Goal: Task Accomplishment & Management: Manage account settings

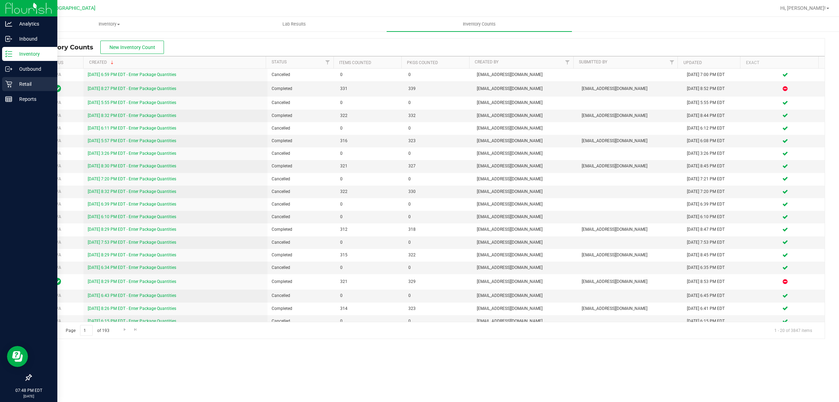
click at [5, 87] on icon at bounding box center [8, 83] width 7 height 7
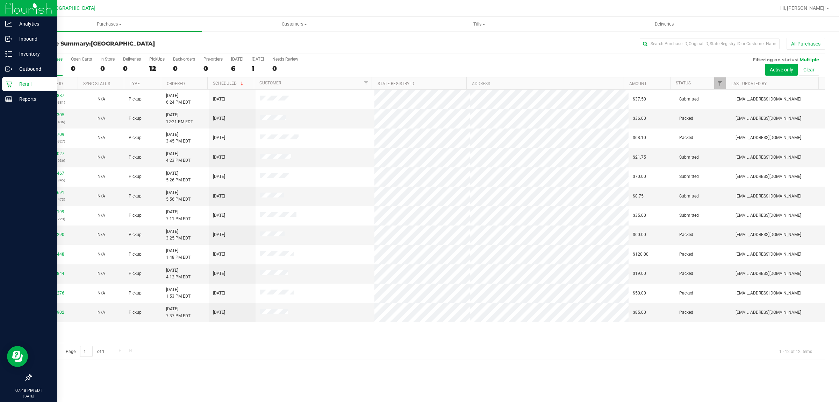
click at [354, 51] on div "Purchase Summary: Port St. Lucie WC All Purchases" at bounding box center [428, 45] width 795 height 15
click at [254, 68] on div "1" at bounding box center [258, 68] width 12 height 8
click at [0, 0] on input "Tomorrow 1" at bounding box center [0, 0] width 0 height 0
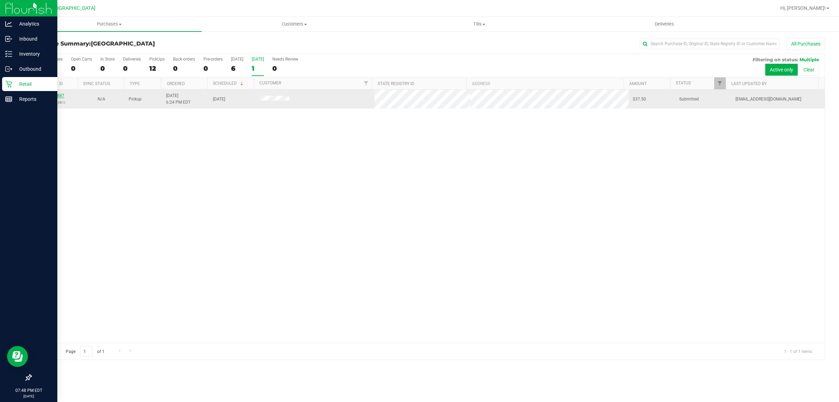
click at [61, 98] on link "12000887" at bounding box center [55, 95] width 20 height 5
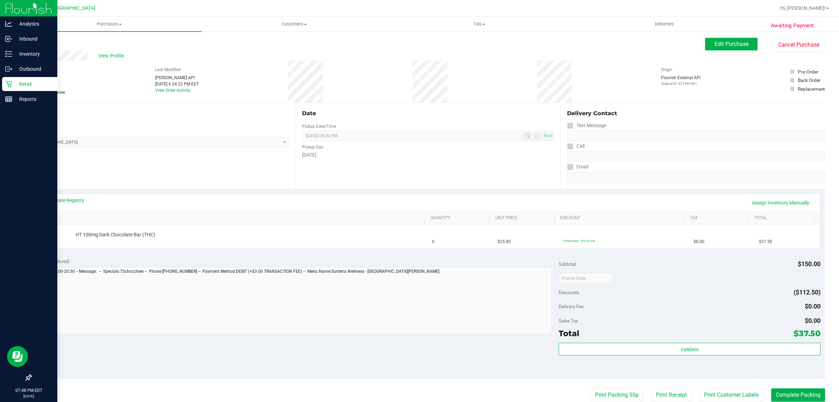
click at [37, 42] on link "Back" at bounding box center [36, 42] width 10 height 5
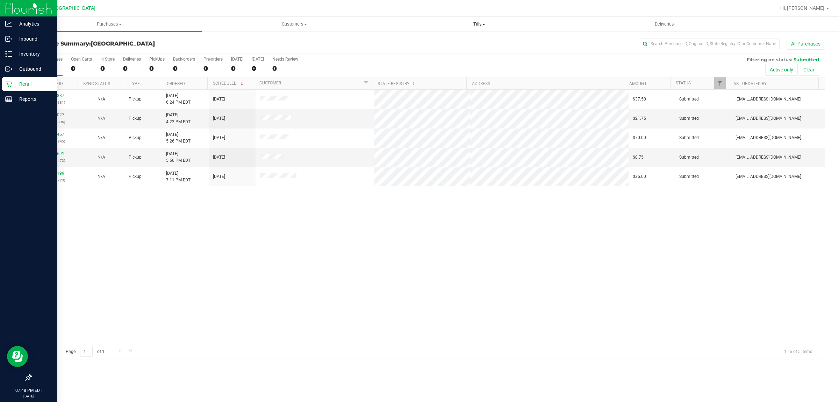
click at [483, 20] on uib-tab-heading "Tills Manage tills Reconcile e-payments" at bounding box center [479, 24] width 184 height 14
click at [444, 40] on li "Manage tills" at bounding box center [479, 42] width 185 height 8
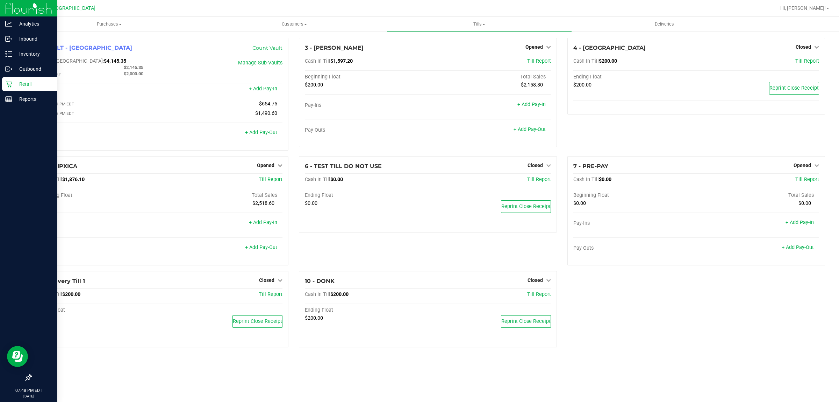
click at [655, 324] on div "1 - VAULT - PORT ST LUCIE Count Vault Cash In Vault: $4,145.35 Main: $2,145.35 …" at bounding box center [428, 195] width 805 height 315
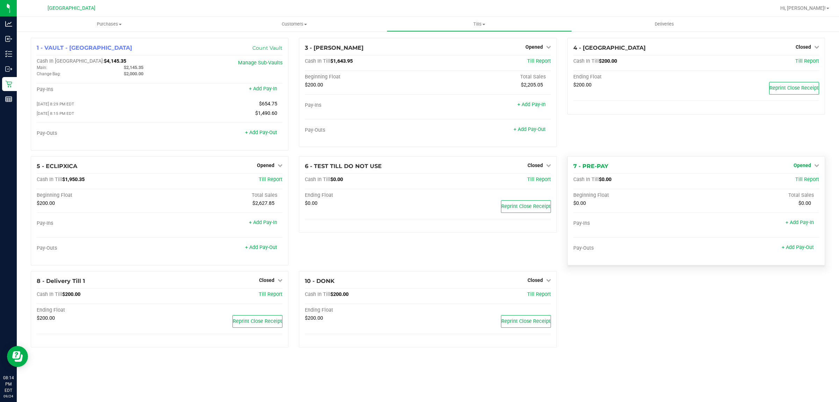
click at [802, 166] on span "Opened" at bounding box center [802, 165] width 17 height 6
click at [807, 182] on link "Close Till" at bounding box center [803, 180] width 19 height 6
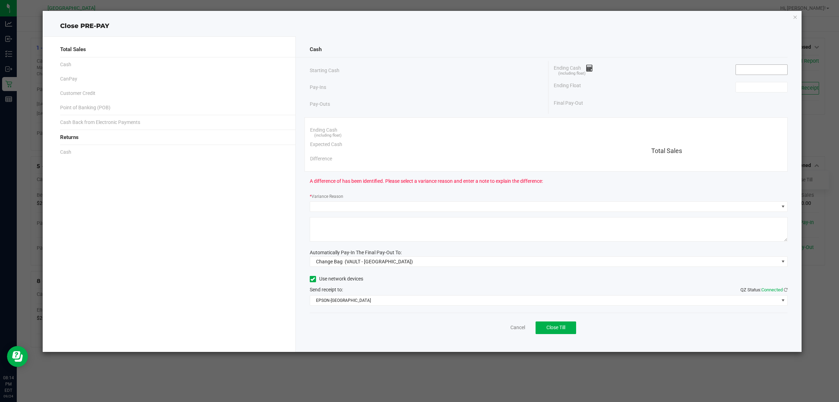
click at [738, 68] on input at bounding box center [761, 70] width 51 height 10
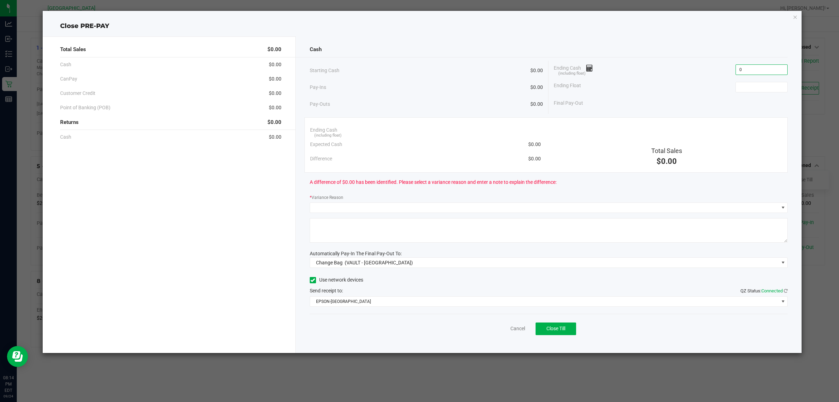
type input "$0.00"
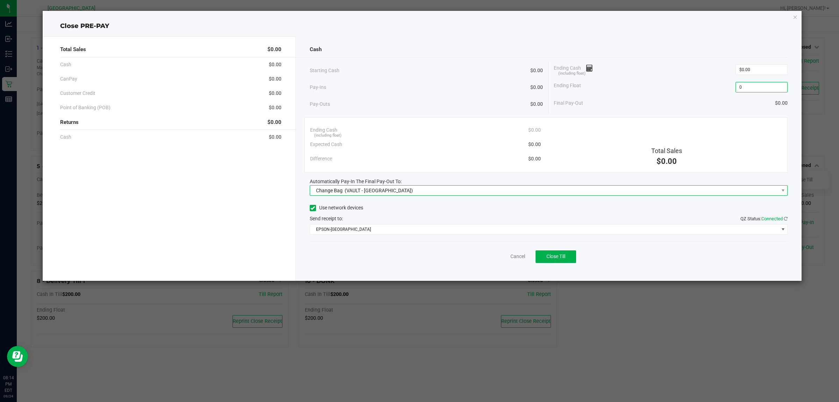
type input "$0.00"
click at [430, 188] on span "Change Bag (VAULT - [GEOGRAPHIC_DATA])" at bounding box center [544, 190] width 469 height 10
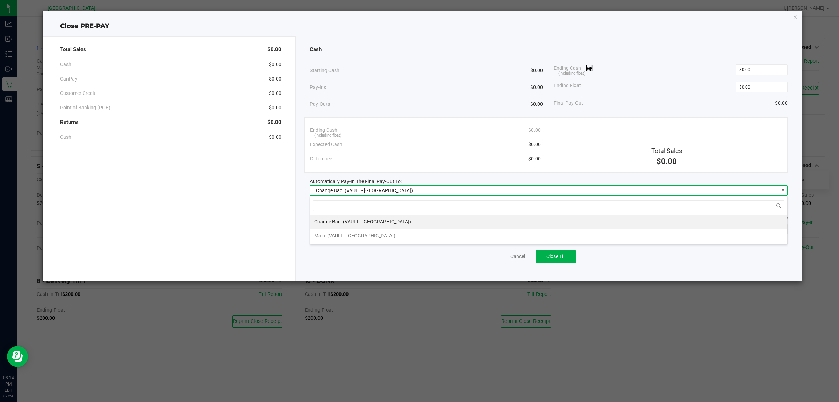
scroll to position [11, 478]
click at [394, 235] on li "Main (VAULT - [GEOGRAPHIC_DATA])" at bounding box center [548, 235] width 477 height 14
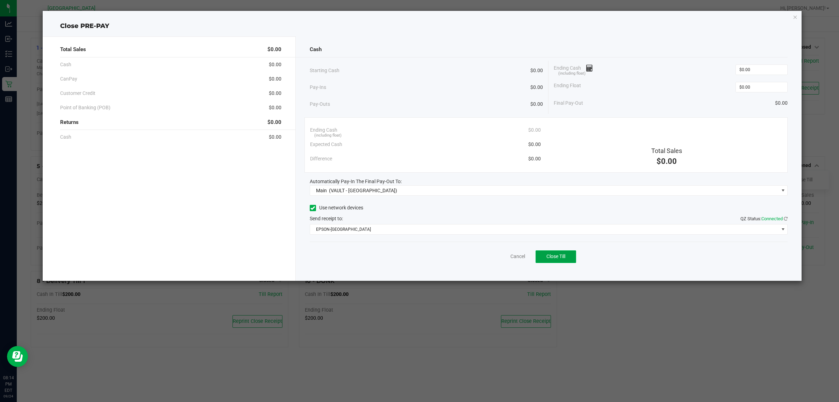
click at [549, 257] on span "Close Till" at bounding box center [556, 256] width 19 height 6
click at [500, 255] on link "Dismiss" at bounding box center [502, 256] width 17 height 7
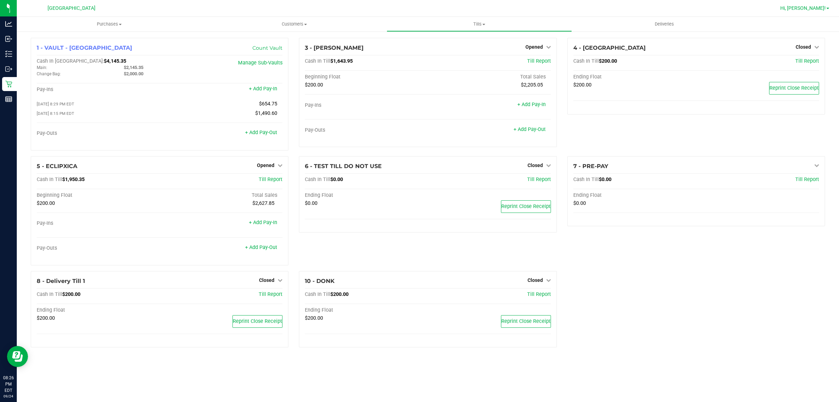
click at [816, 9] on span "Hi, [PERSON_NAME]!" at bounding box center [803, 8] width 45 height 6
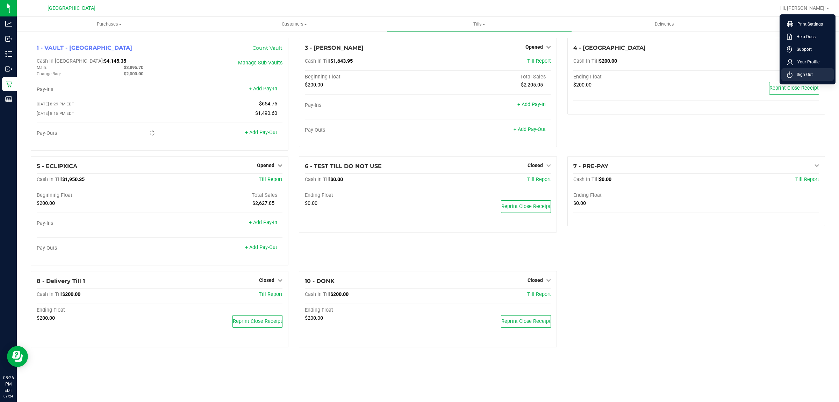
click at [796, 74] on span "Sign Out" at bounding box center [803, 74] width 20 height 7
